Goal: Check status: Check status

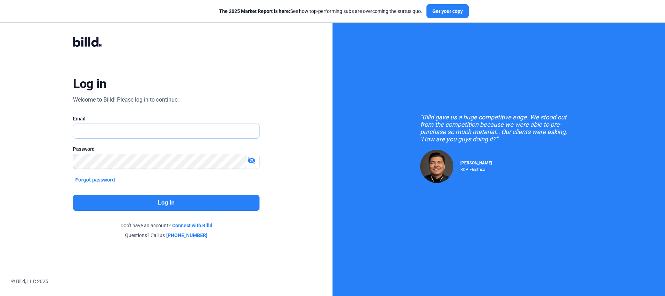
click at [221, 127] on input "text" at bounding box center [162, 131] width 178 height 14
type input "[PERSON_NAME][EMAIL_ADDRESS][DOMAIN_NAME]"
click at [176, 199] on button "Log in" at bounding box center [166, 203] width 186 height 16
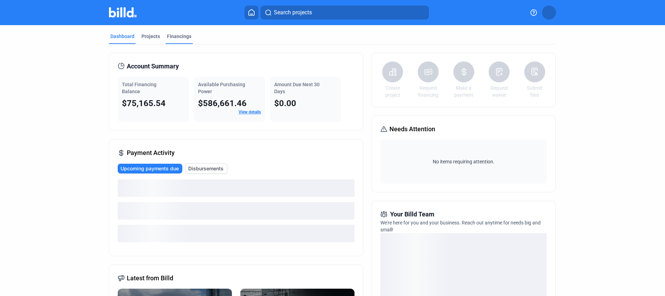
click at [172, 37] on div "Financings" at bounding box center [179, 36] width 24 height 7
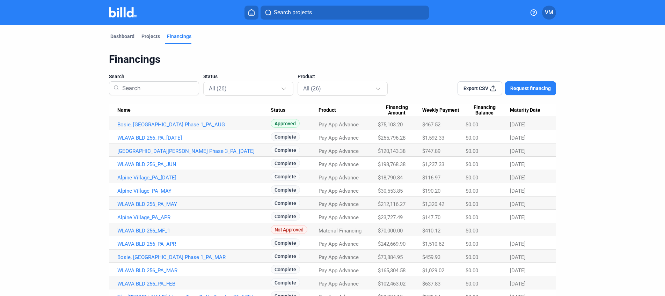
click at [154, 138] on link "WLAVA BLD 256_PA_[DATE]" at bounding box center [193, 138] width 153 height 6
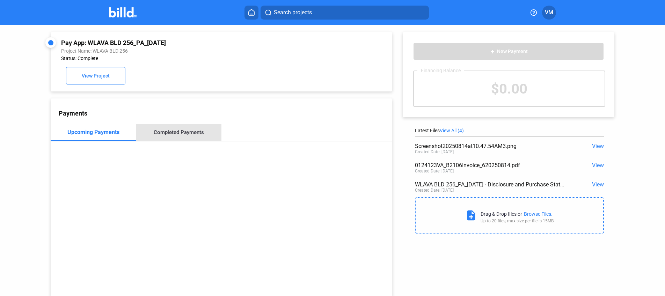
click at [188, 136] on div "Completed Payments" at bounding box center [179, 132] width 86 height 17
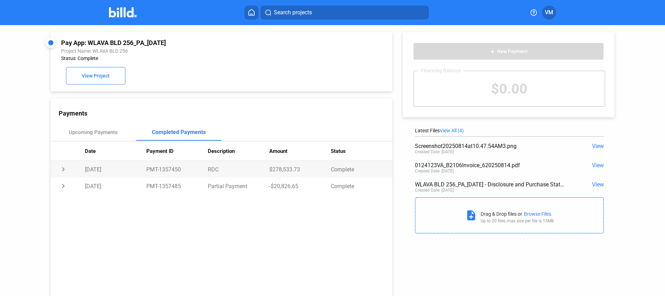
click at [204, 169] on td "PMT-1357450" at bounding box center [176, 169] width 61 height 17
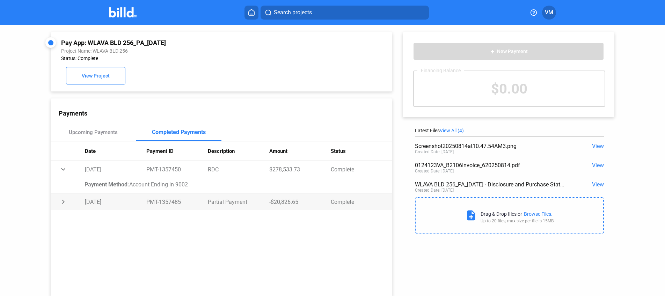
click at [155, 199] on td "PMT-1357485" at bounding box center [176, 201] width 61 height 17
